Goal: Transaction & Acquisition: Purchase product/service

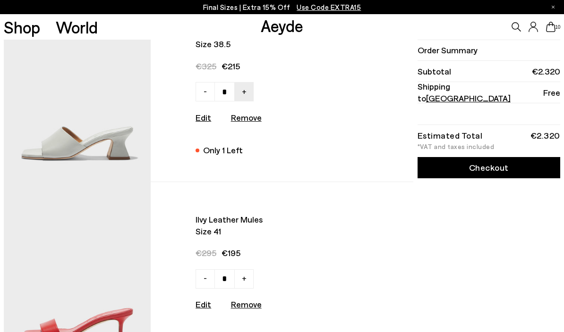
scroll to position [1124, 0]
type input "*"
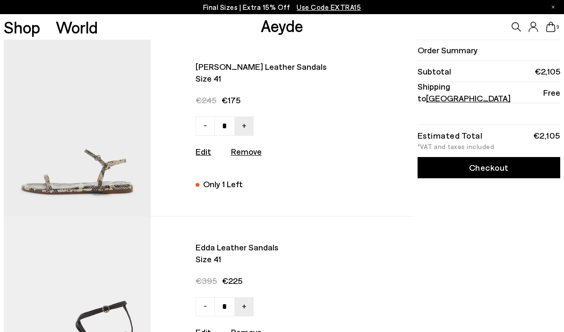
scroll to position [345, 0]
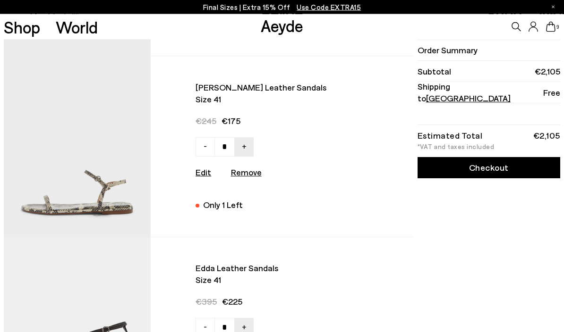
click at [241, 8] on p "Final Sizes | Extra 15% Off Use Code EXTRA15" at bounding box center [282, 7] width 158 height 12
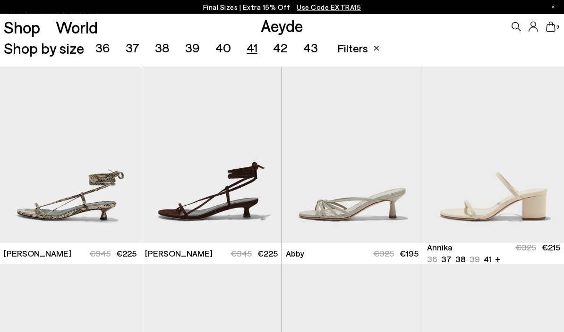
scroll to position [168, 0]
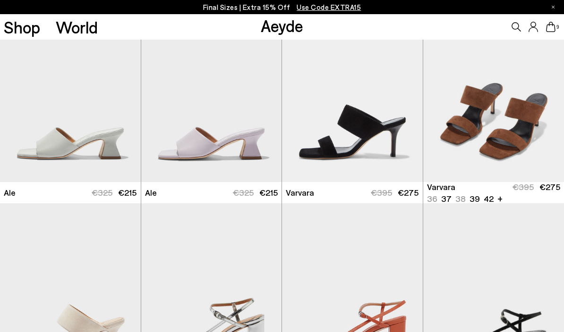
scroll to position [1211, 0]
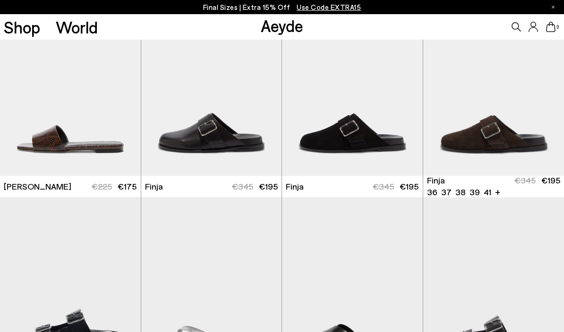
scroll to position [2228, 0]
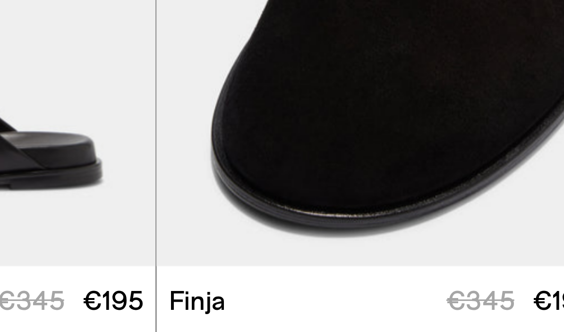
click at [282, 146] on div at bounding box center [352, 151] width 141 height 11
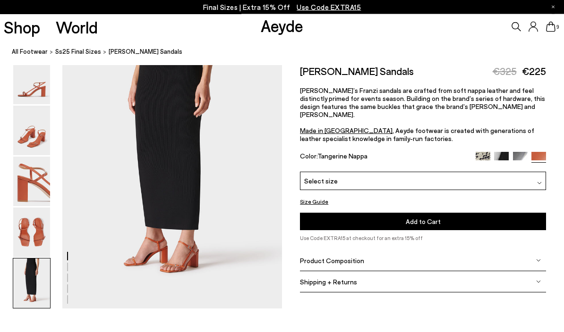
scroll to position [1218, 0]
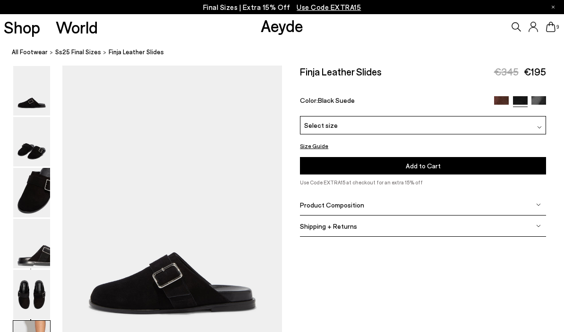
scroll to position [1587, 0]
